Goal: Navigation & Orientation: Go to known website

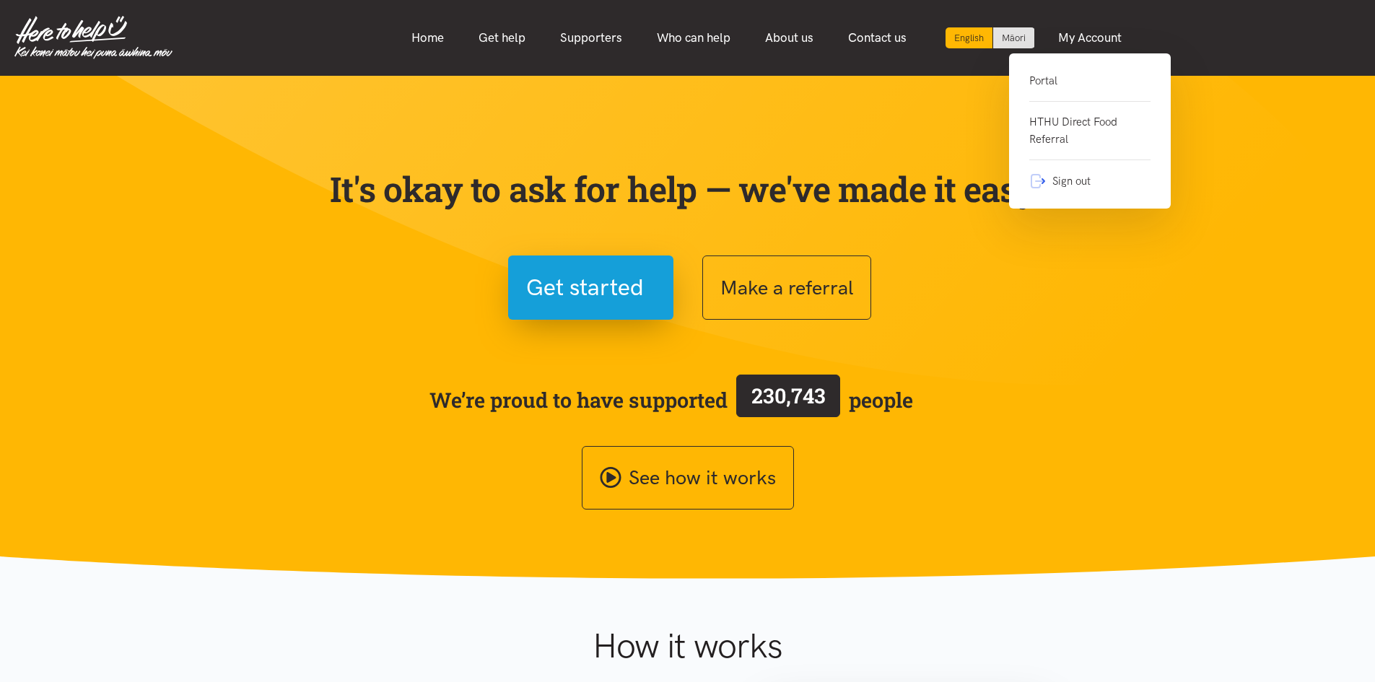
click at [1033, 76] on link "Portal" at bounding box center [1090, 87] width 121 height 30
